Goal: Check status: Check status

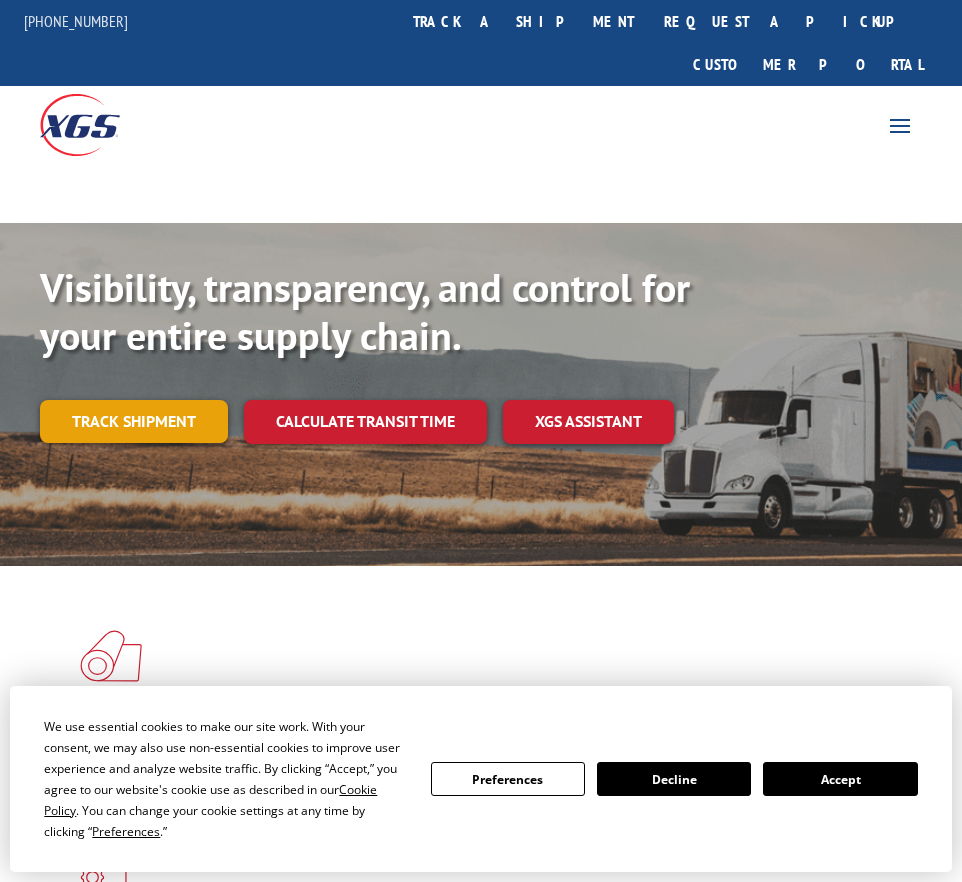
click at [103, 400] on link "Track shipment" at bounding box center [134, 421] width 188 height 42
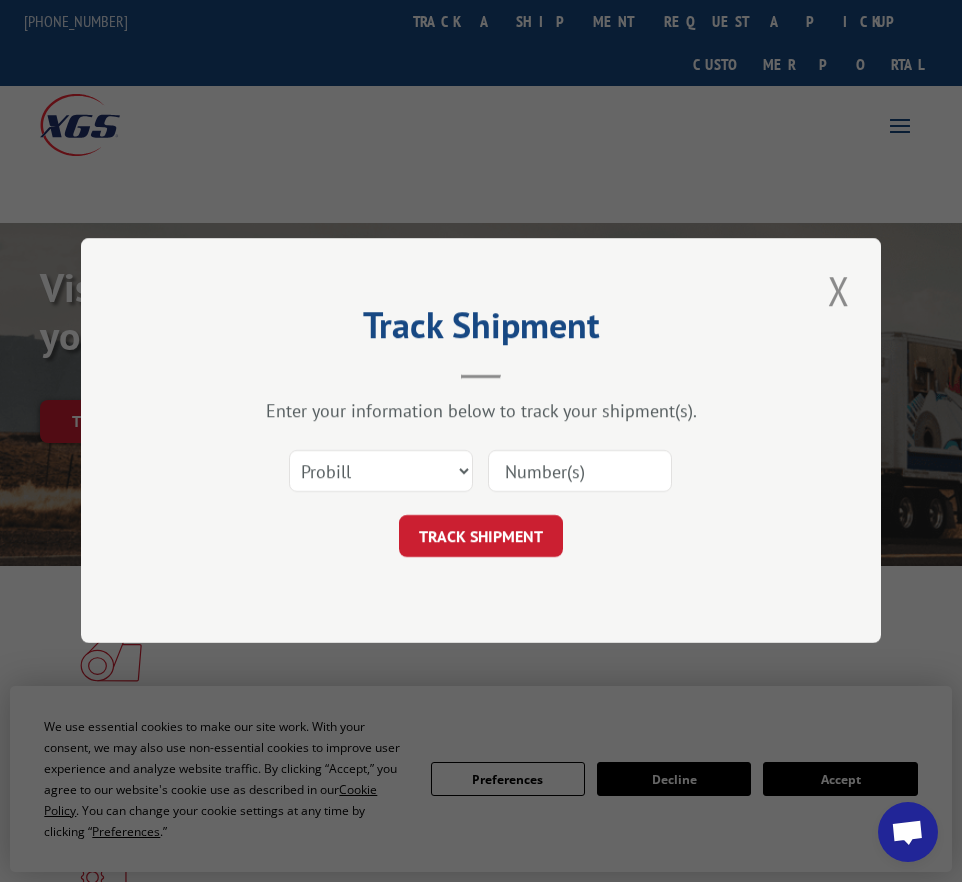
click at [566, 473] on input at bounding box center [580, 472] width 184 height 42
type input "17109421"
click at [545, 538] on button "TRACK SHIPMENT" at bounding box center [481, 537] width 164 height 42
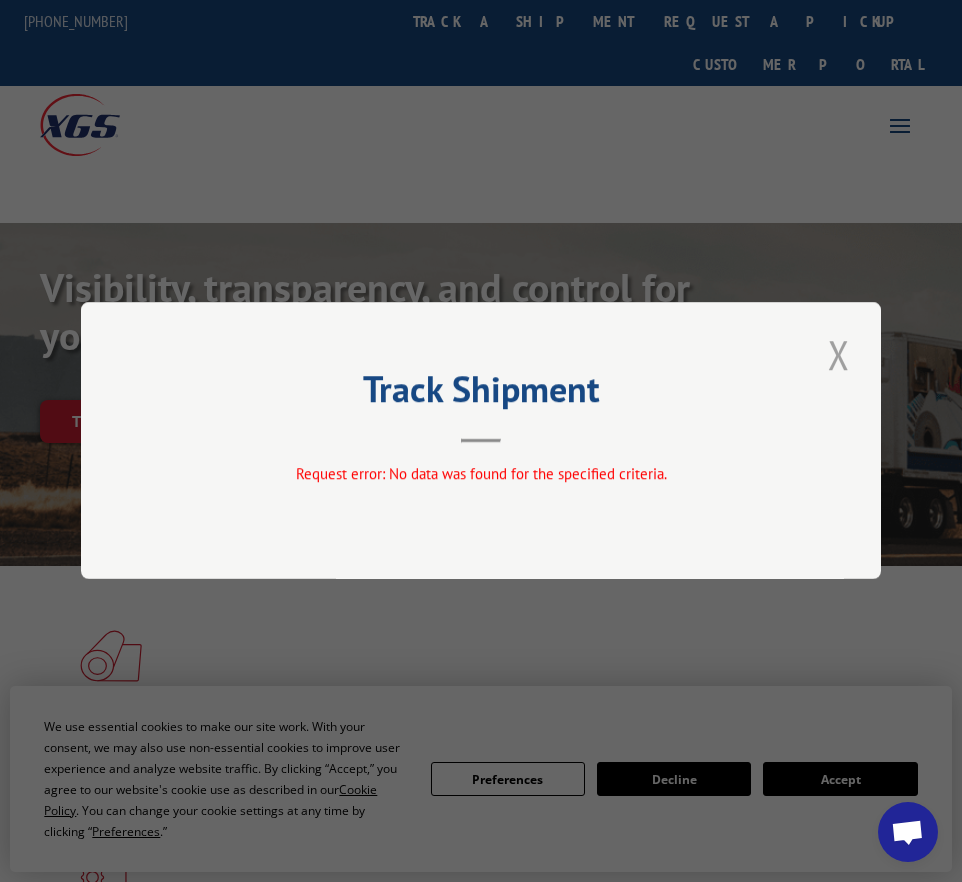
click at [838, 354] on button "Close modal" at bounding box center [839, 354] width 34 height 55
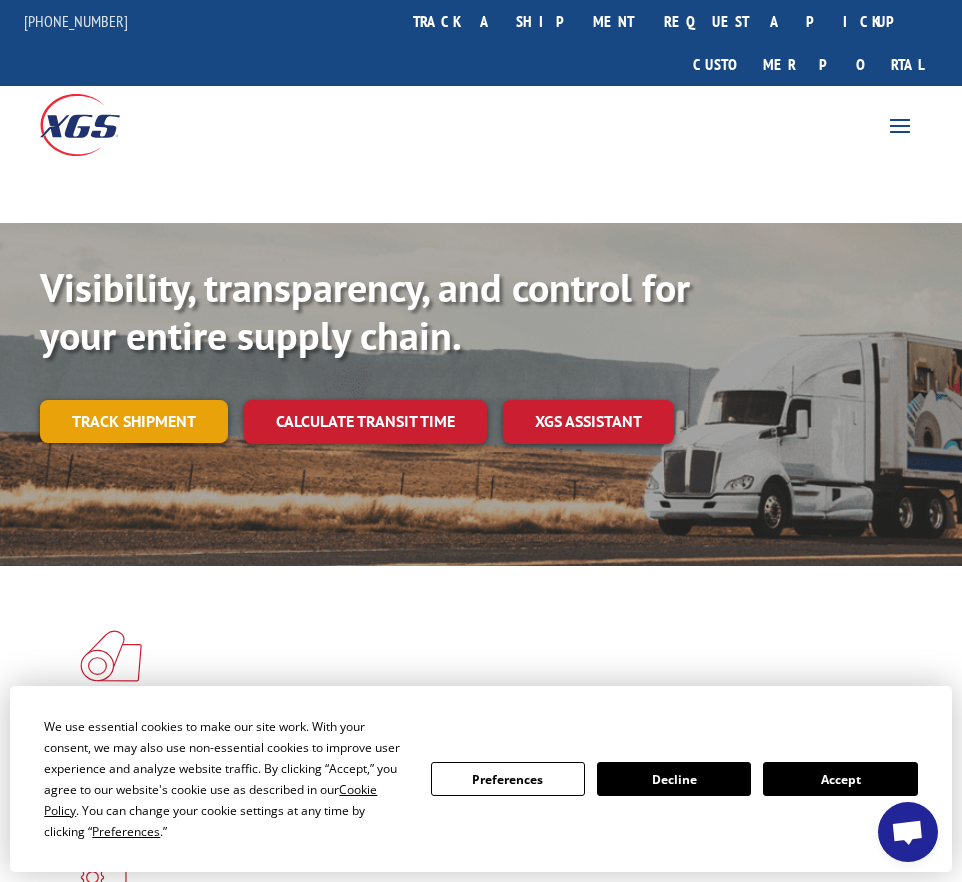
click at [186, 400] on link "Track shipment" at bounding box center [134, 421] width 188 height 42
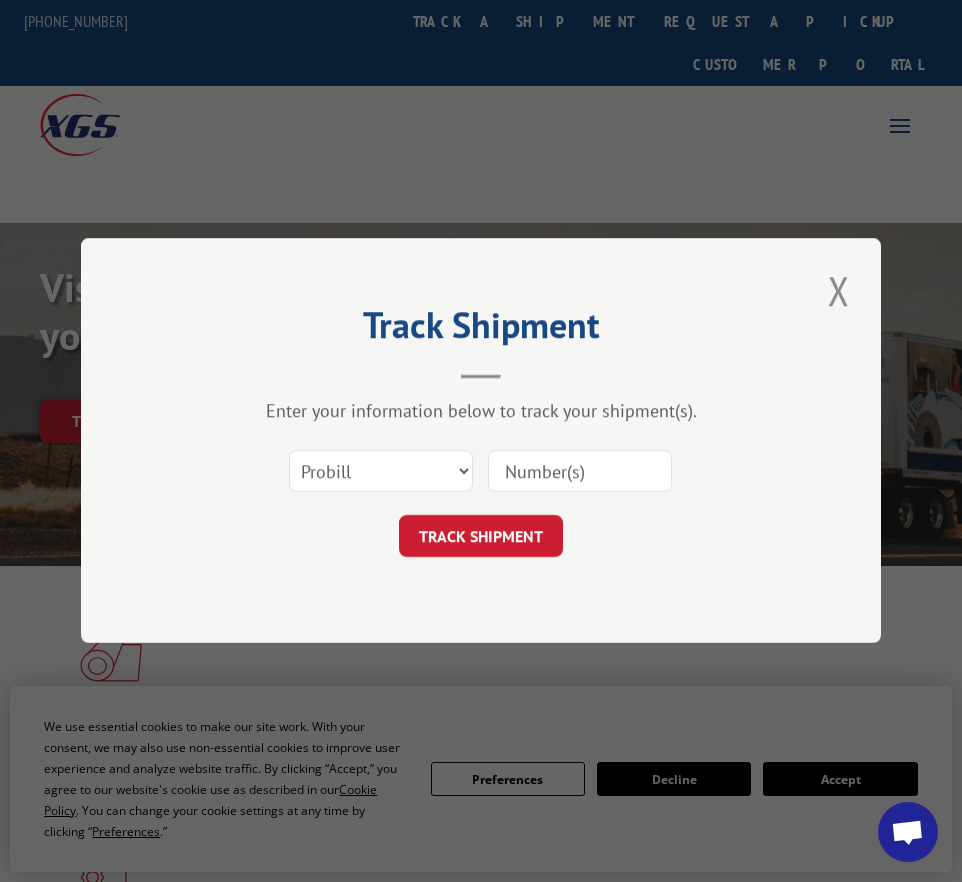
click at [612, 475] on input at bounding box center [580, 472] width 184 height 42
type input "17059444"
click at [535, 532] on button "TRACK SHIPMENT" at bounding box center [481, 537] width 164 height 42
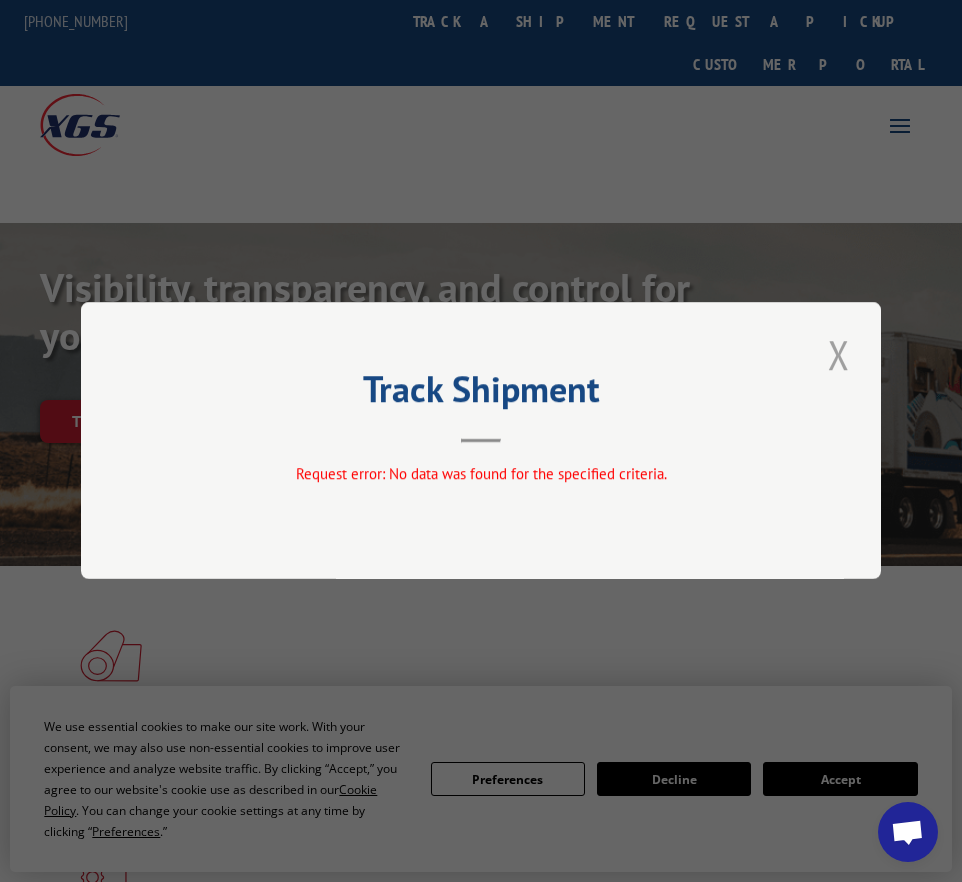
click at [834, 350] on button "Close modal" at bounding box center [839, 354] width 34 height 55
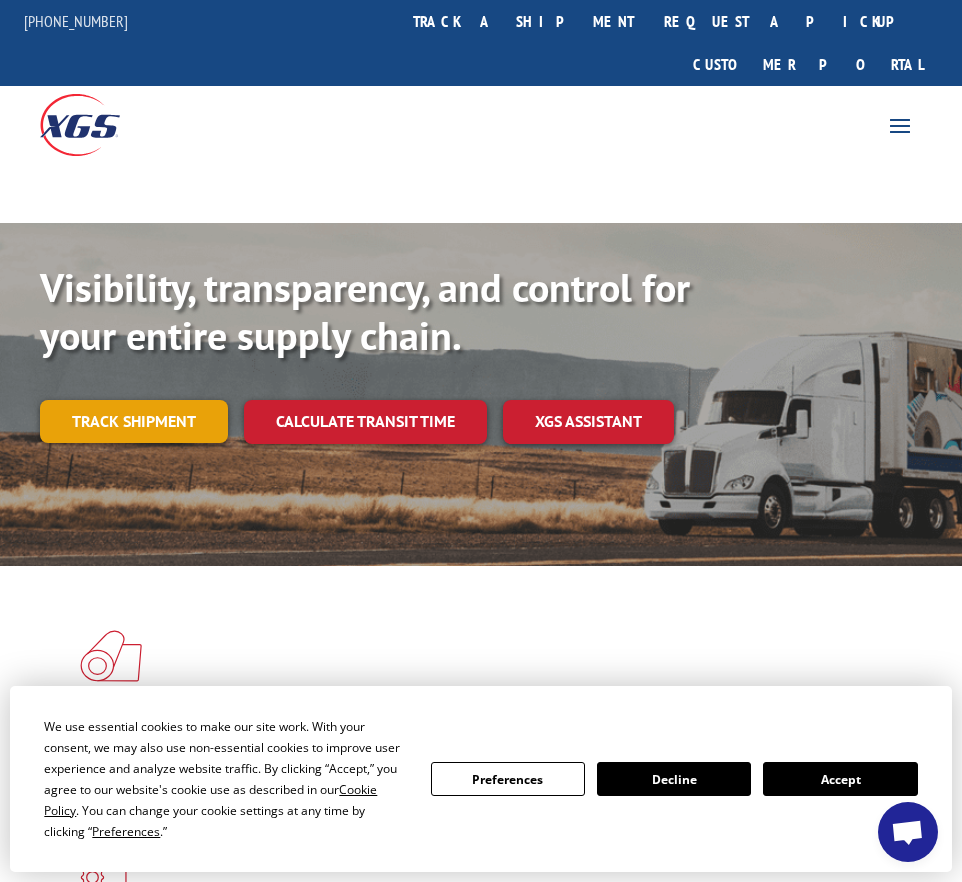
click at [92, 400] on link "Track shipment" at bounding box center [134, 421] width 188 height 42
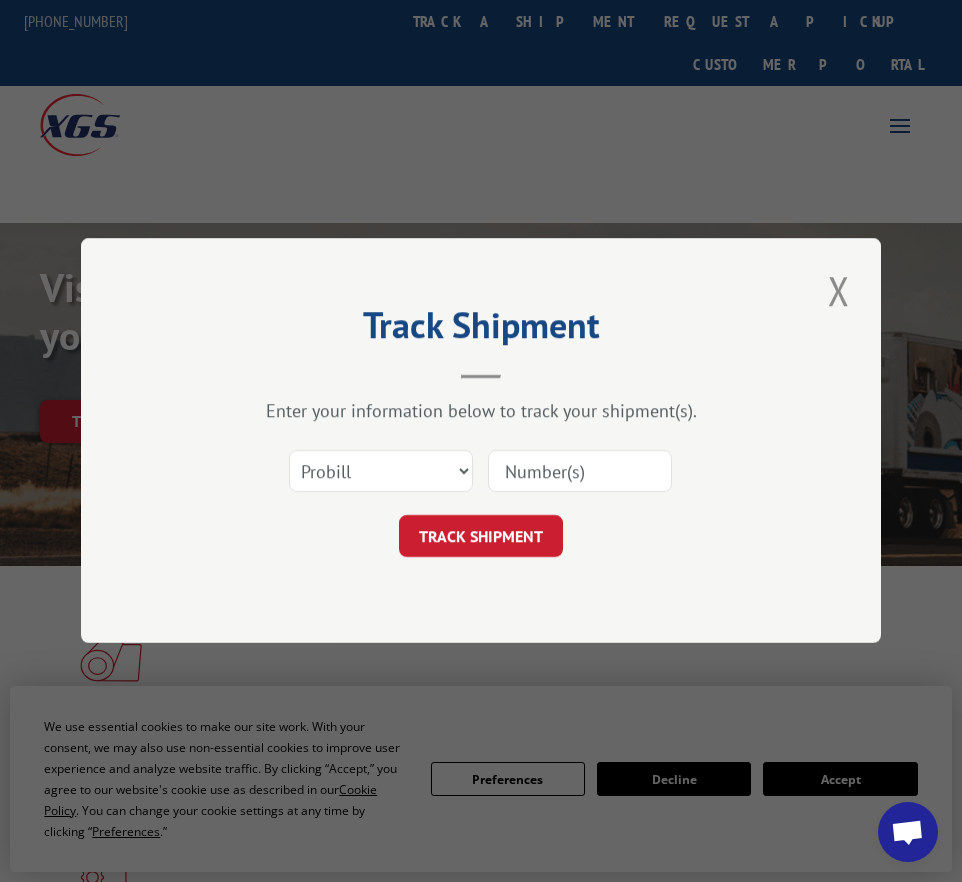
click at [607, 488] on input at bounding box center [580, 472] width 184 height 42
type input "17059402"
click at [547, 535] on button "TRACK SHIPMENT" at bounding box center [481, 537] width 164 height 42
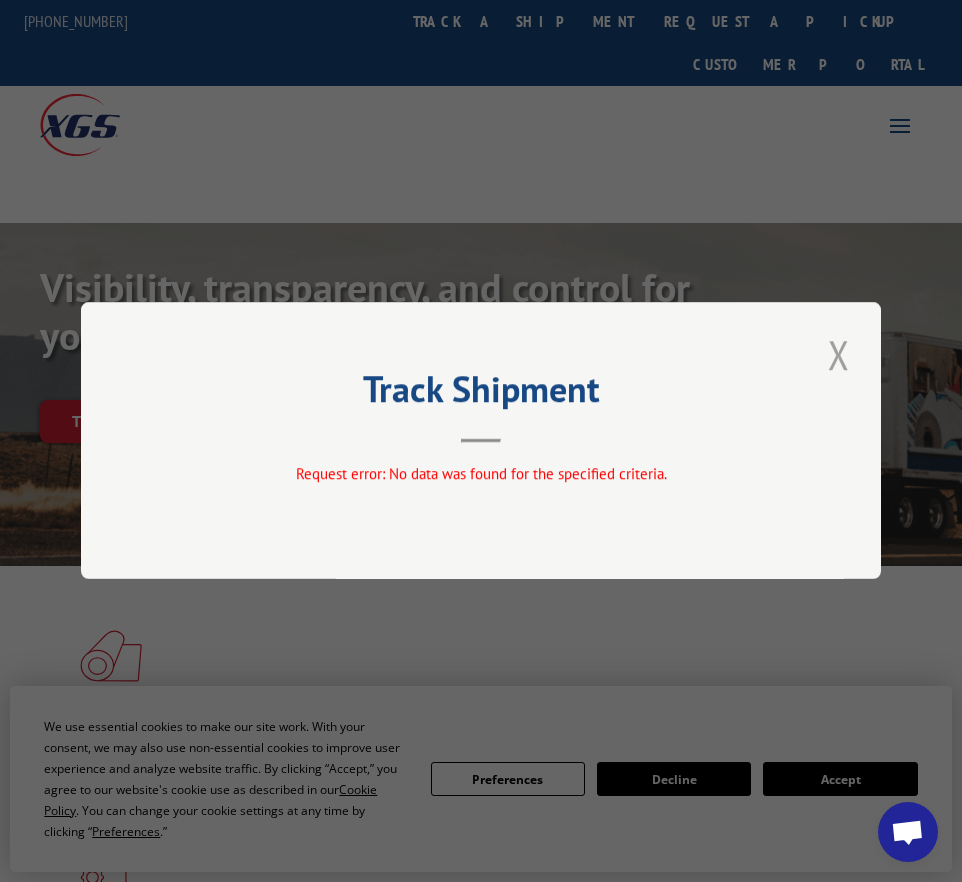
click at [837, 335] on button "Close modal" at bounding box center [839, 354] width 34 height 55
